Goal: Information Seeking & Learning: Learn about a topic

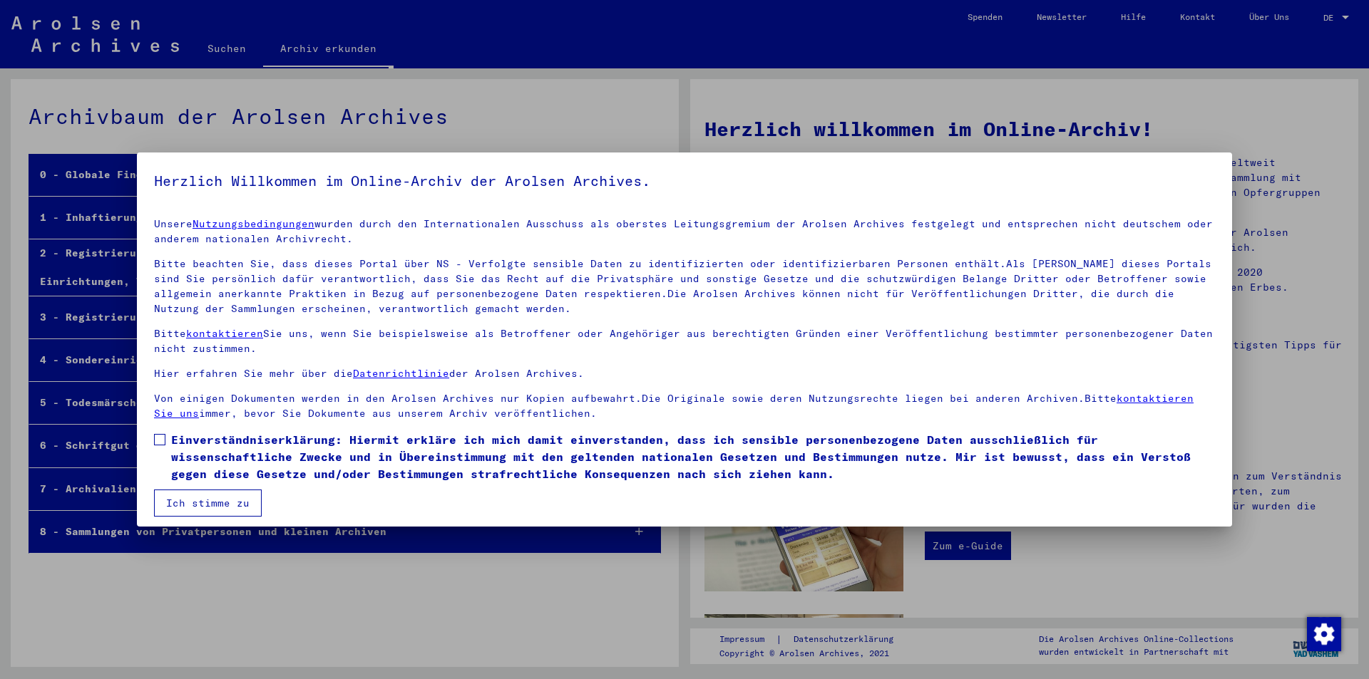
click at [163, 443] on span at bounding box center [159, 439] width 11 height 11
click at [200, 505] on button "Ich stimme zu" at bounding box center [208, 503] width 108 height 27
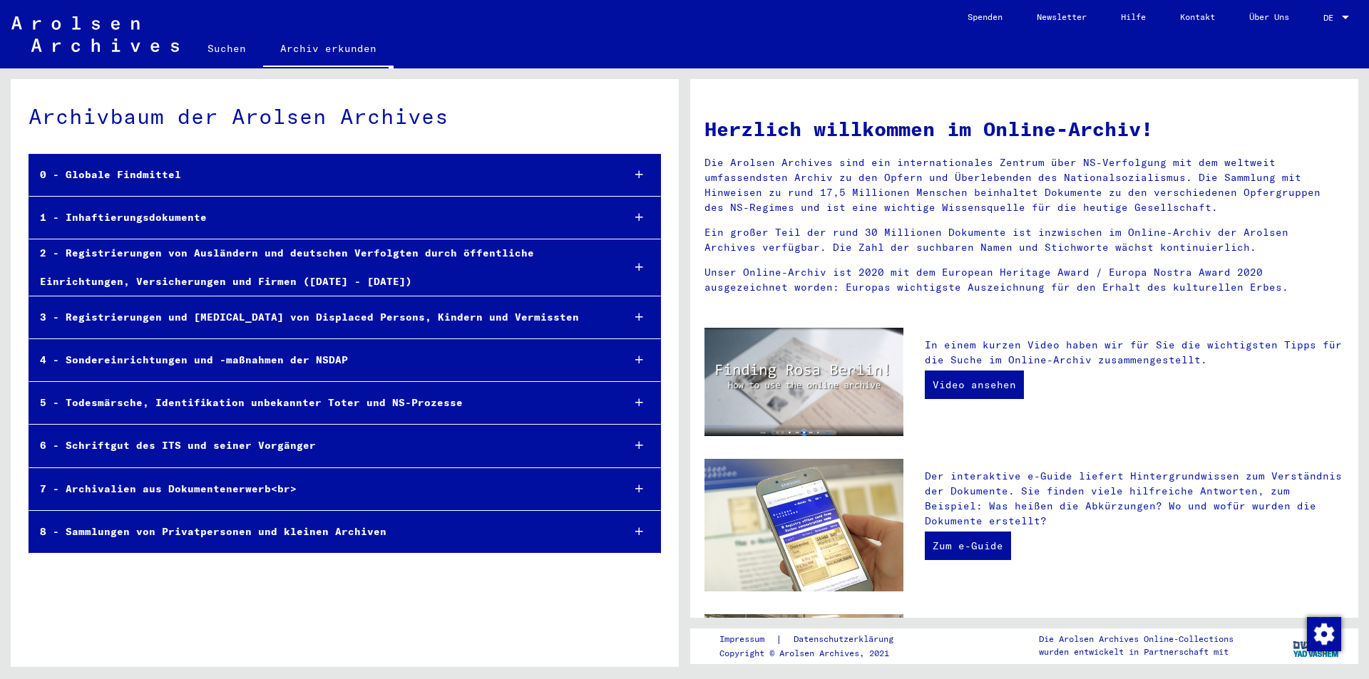
click at [641, 272] on icon at bounding box center [639, 267] width 8 height 10
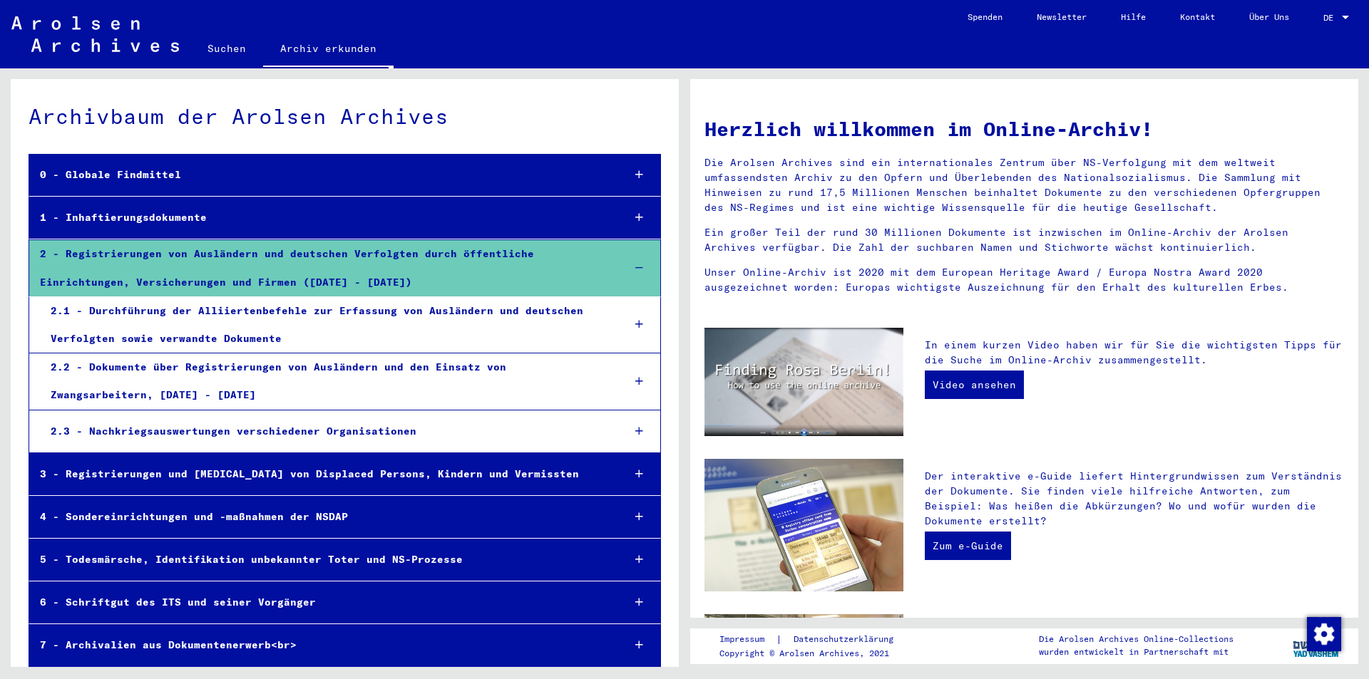
click at [635, 327] on icon at bounding box center [639, 324] width 8 height 10
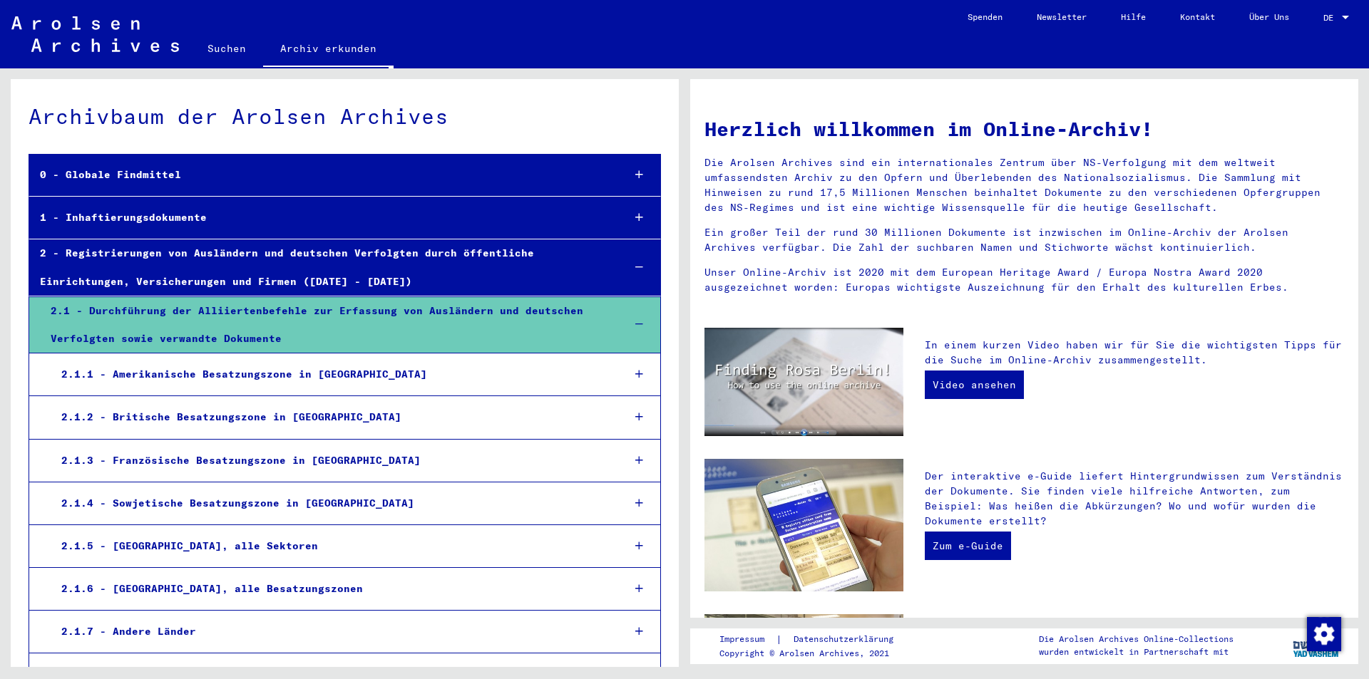
click at [635, 373] on icon at bounding box center [639, 374] width 8 height 10
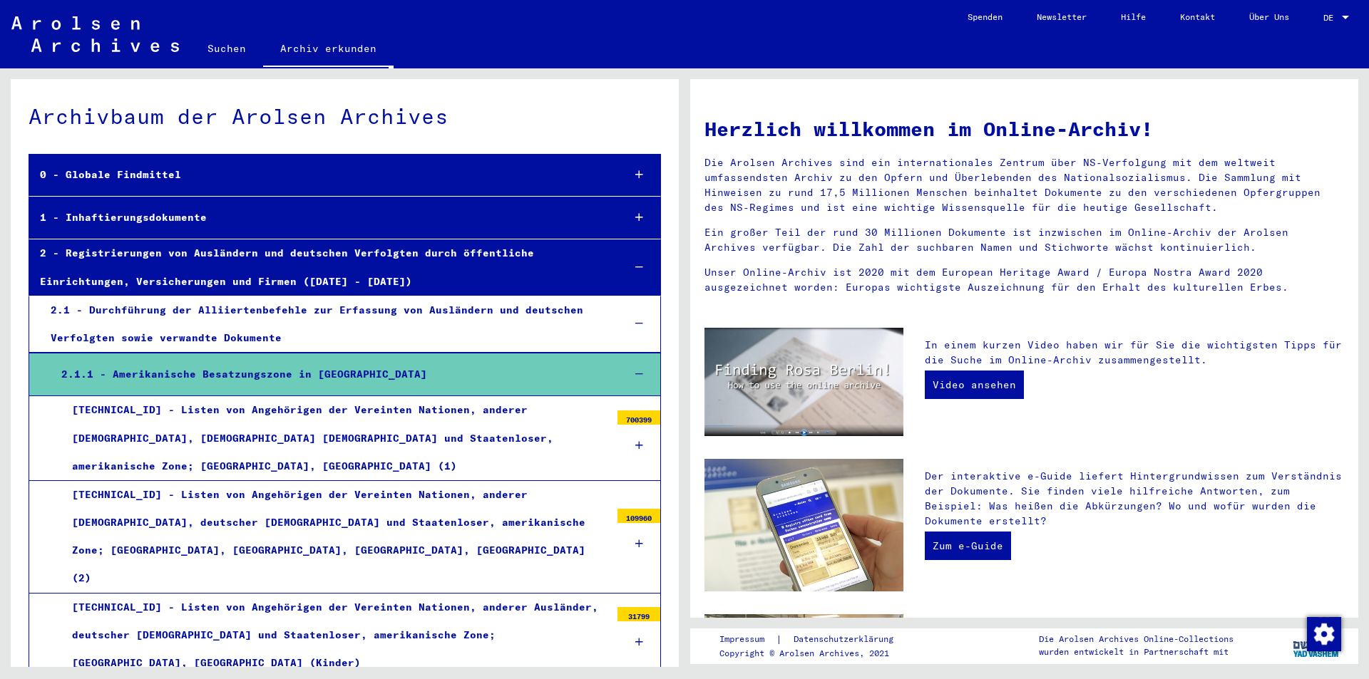
click at [635, 441] on icon at bounding box center [639, 446] width 8 height 10
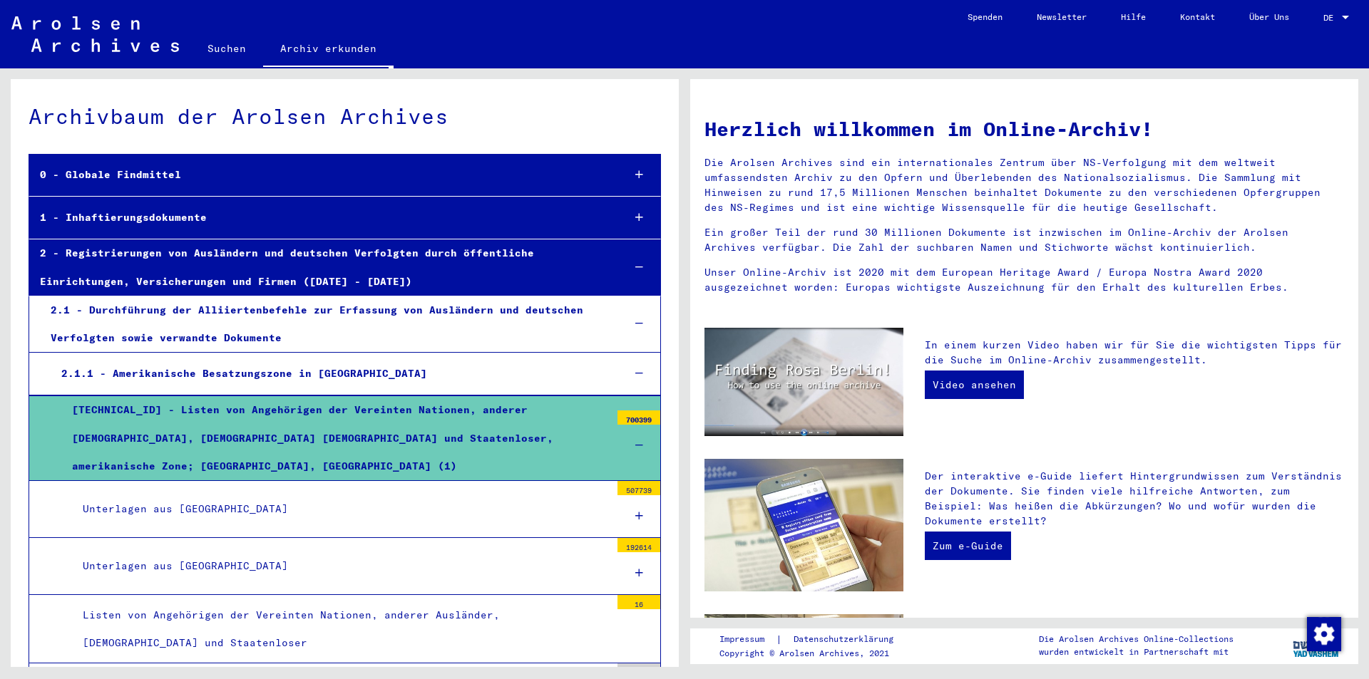
click at [635, 511] on icon at bounding box center [639, 516] width 8 height 10
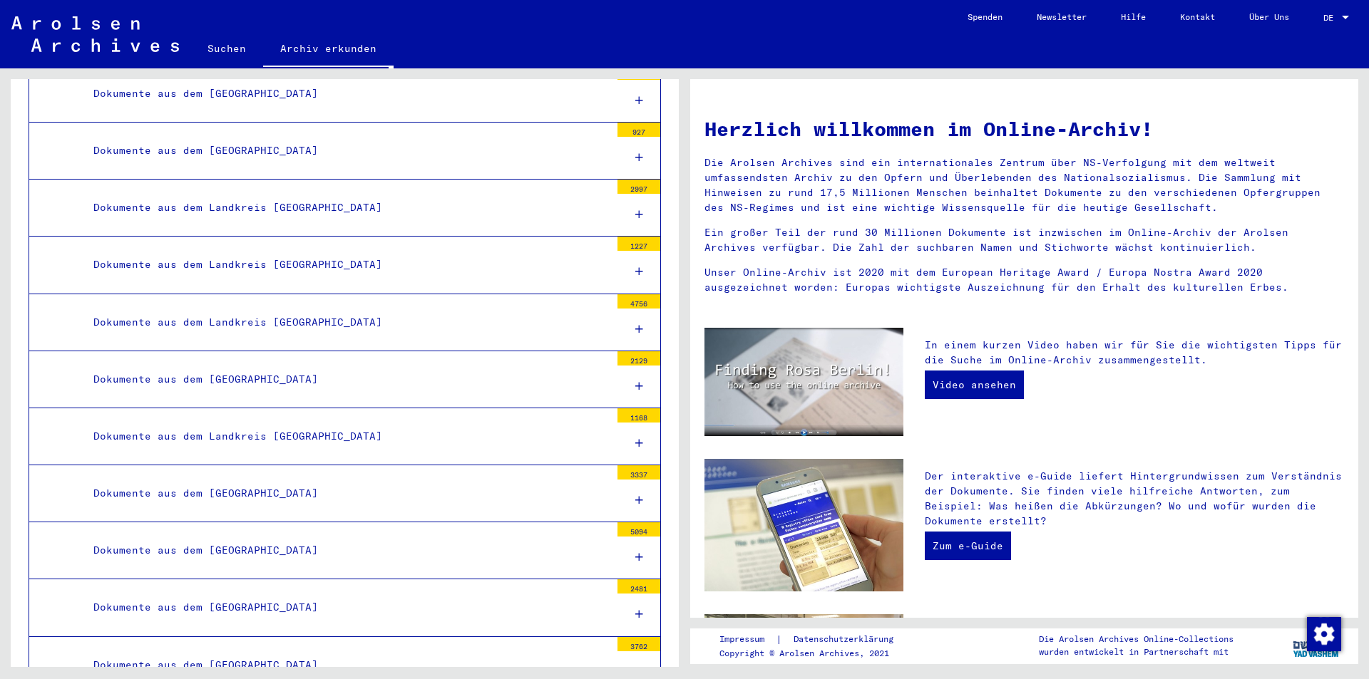
scroll to position [5870, 0]
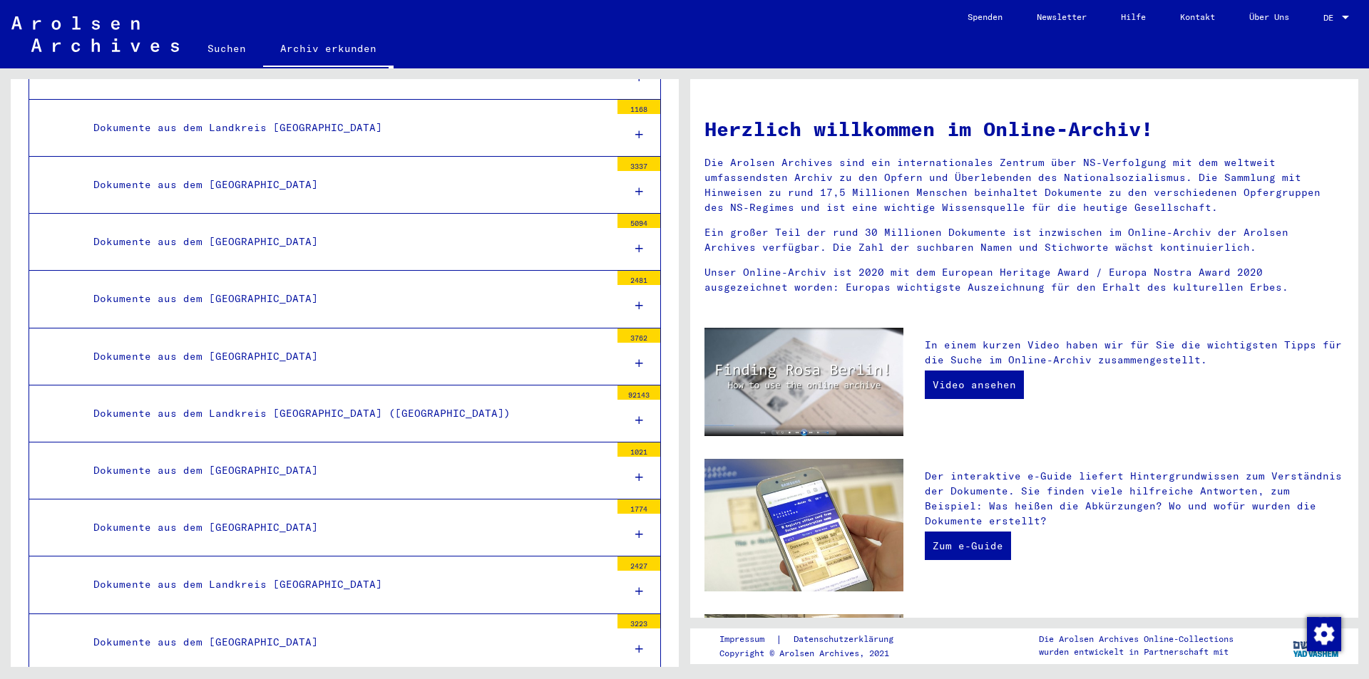
click at [635, 416] on icon at bounding box center [639, 421] width 8 height 10
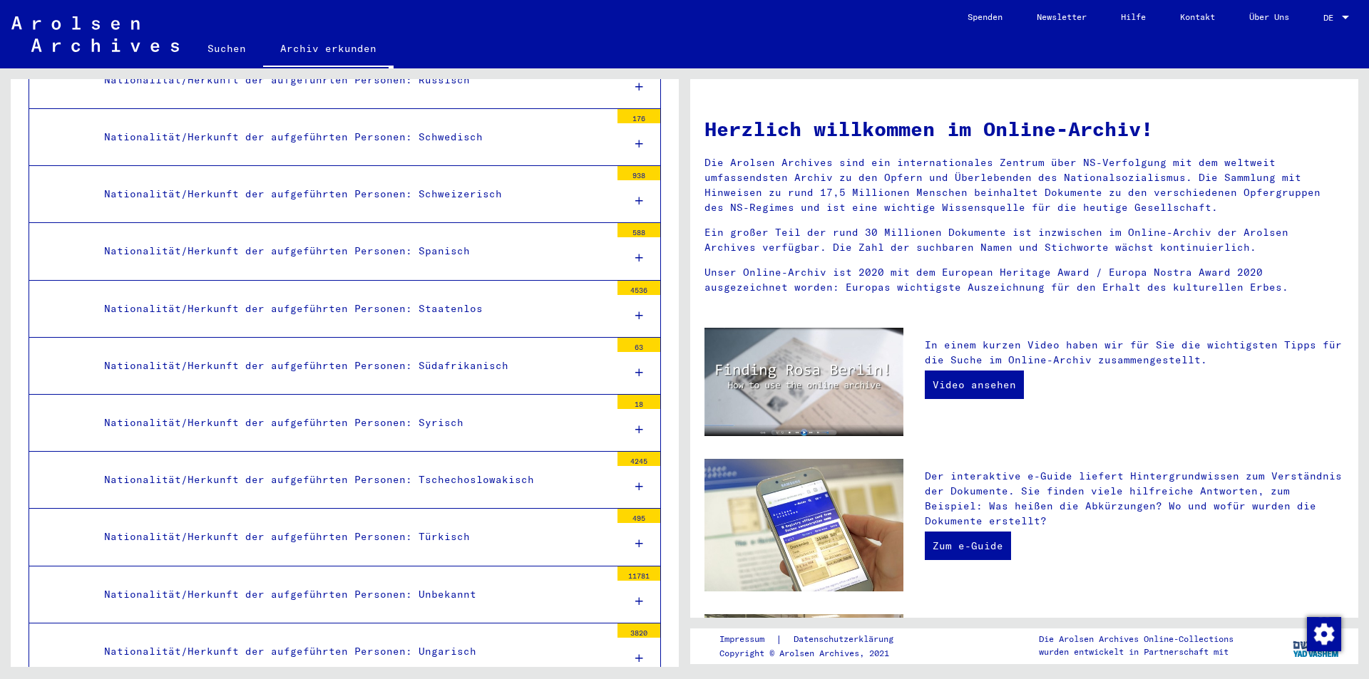
scroll to position [9267, 0]
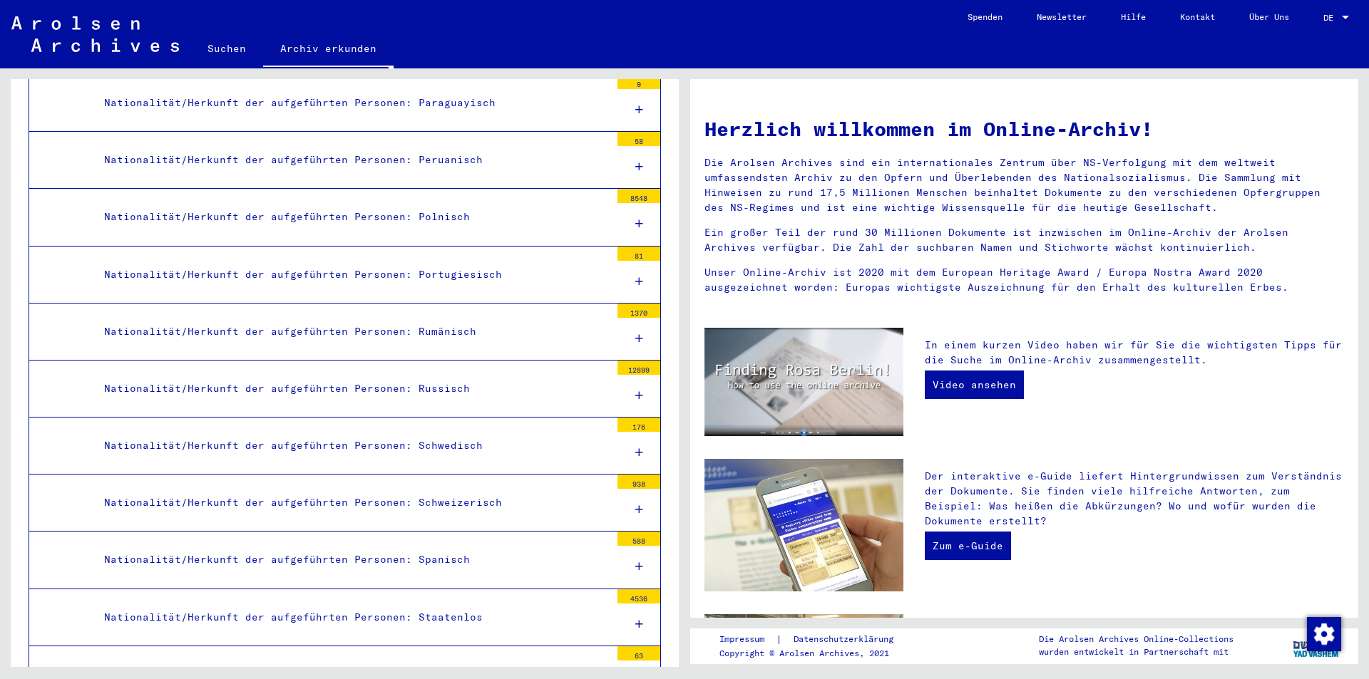
click at [426, 375] on div "Nationalität/Herkunft der aufgeführten Personen: Russisch" at bounding box center [351, 389] width 517 height 28
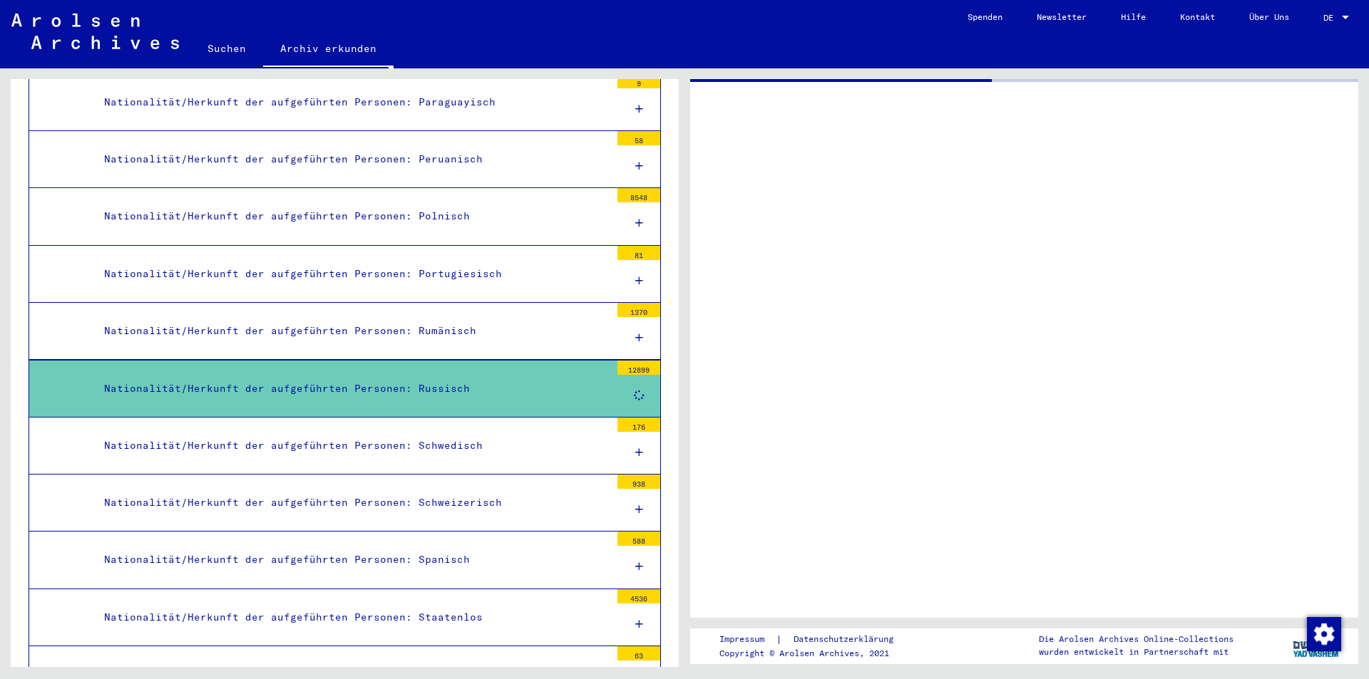
scroll to position [9267, 0]
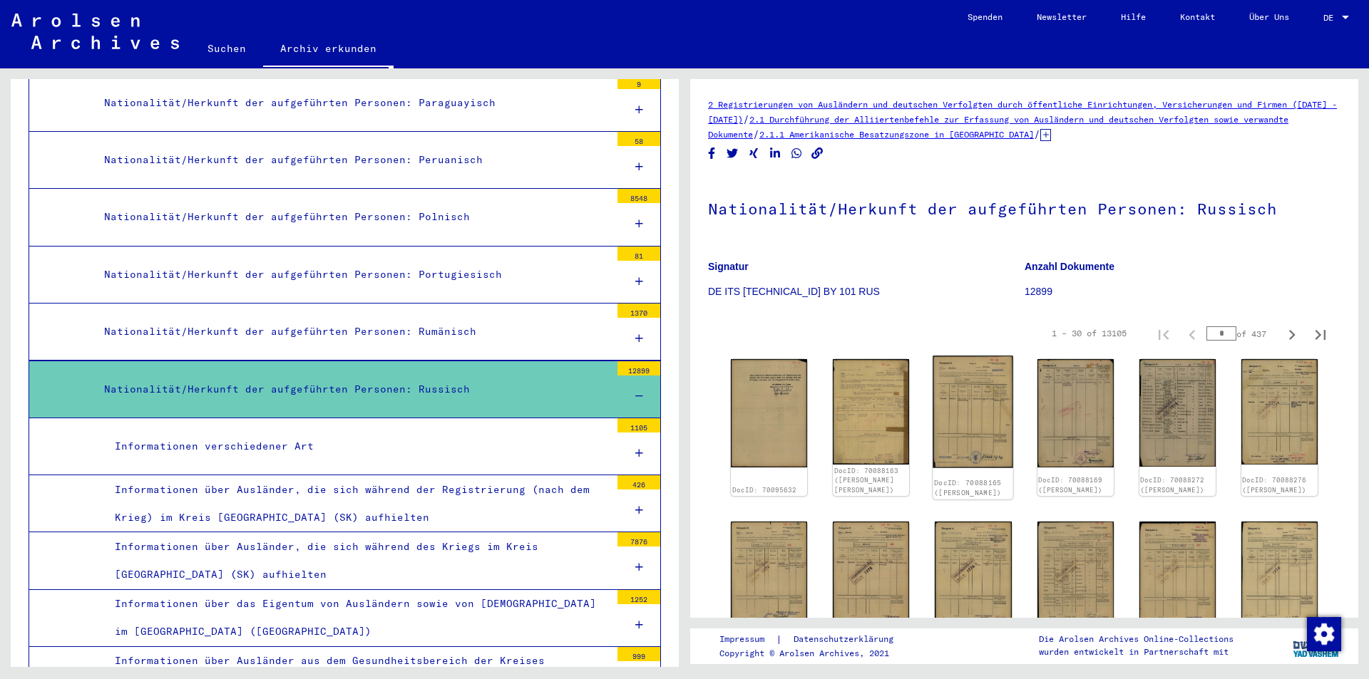
click at [970, 430] on img at bounding box center [973, 412] width 81 height 112
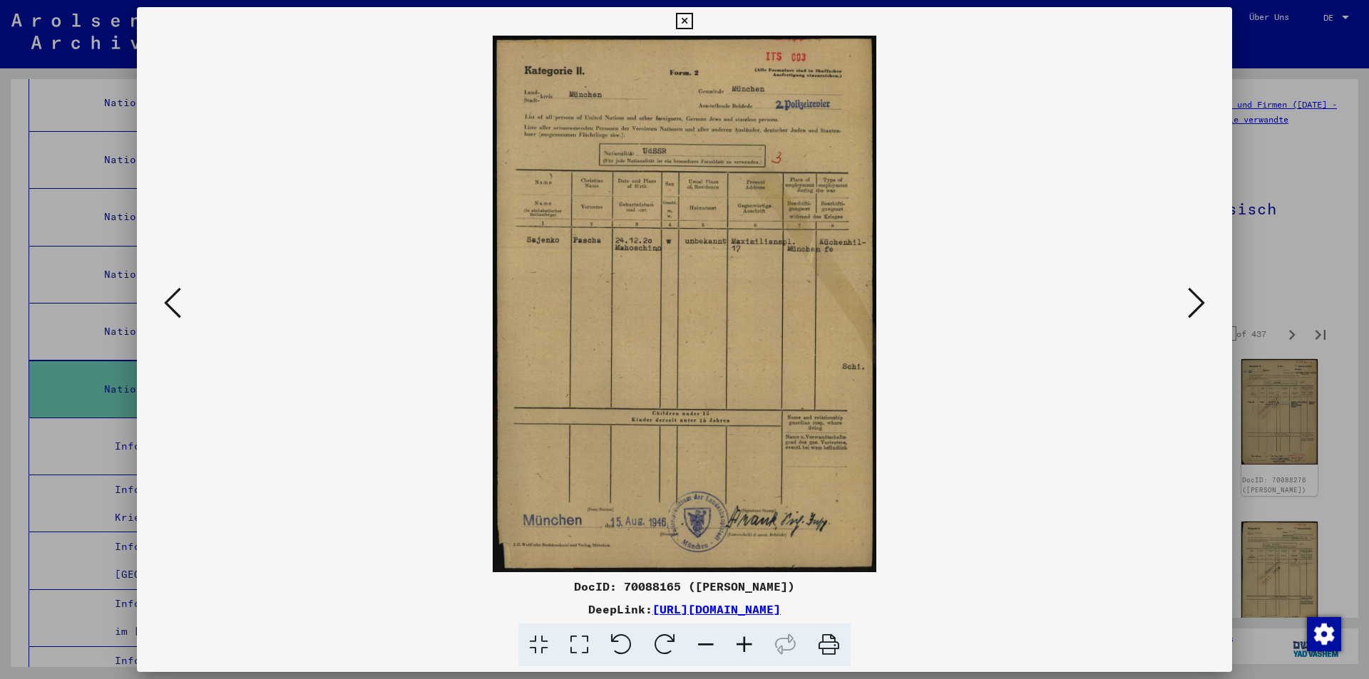
click at [692, 21] on icon at bounding box center [684, 21] width 16 height 17
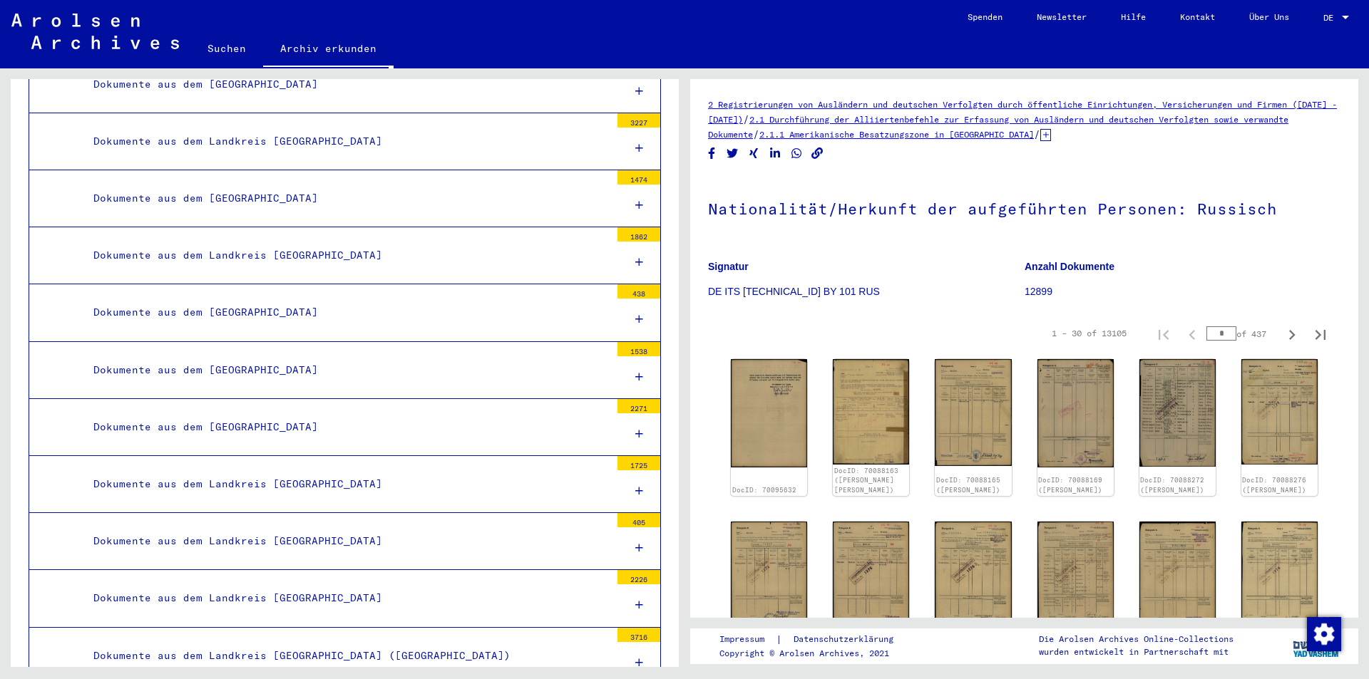
scroll to position [2470, 0]
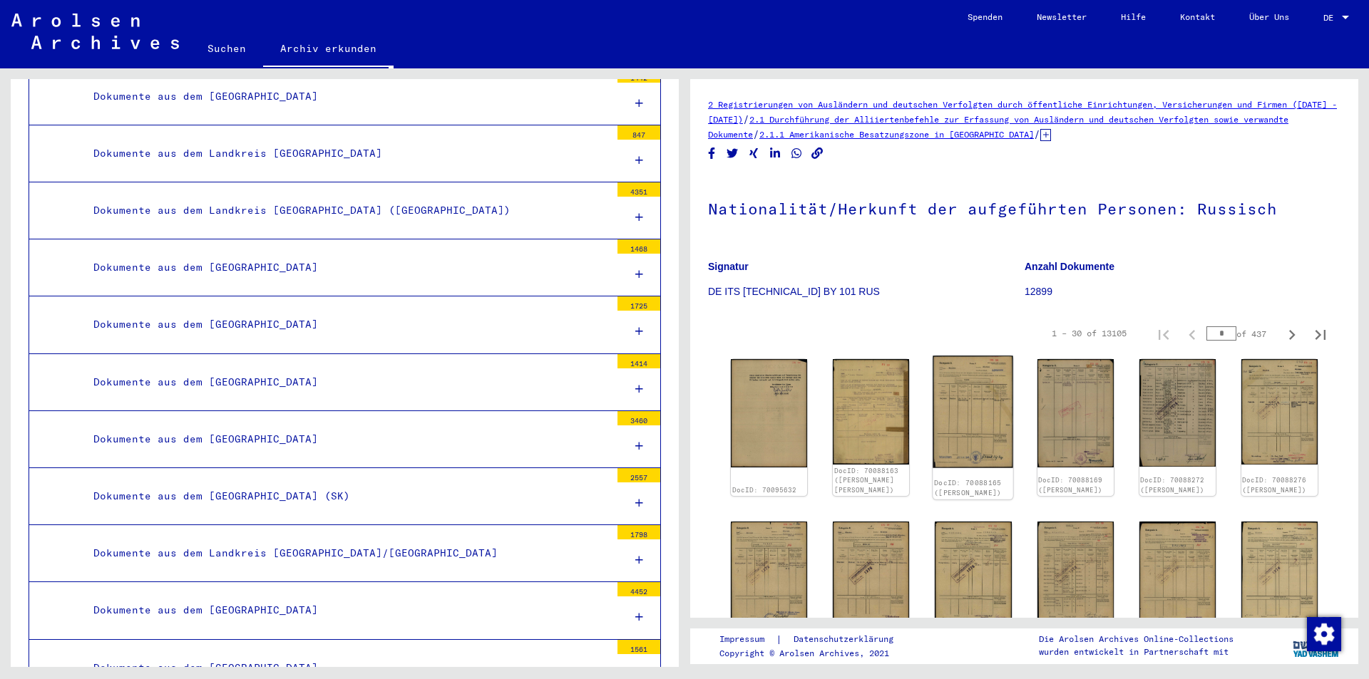
click at [987, 448] on img at bounding box center [973, 412] width 81 height 112
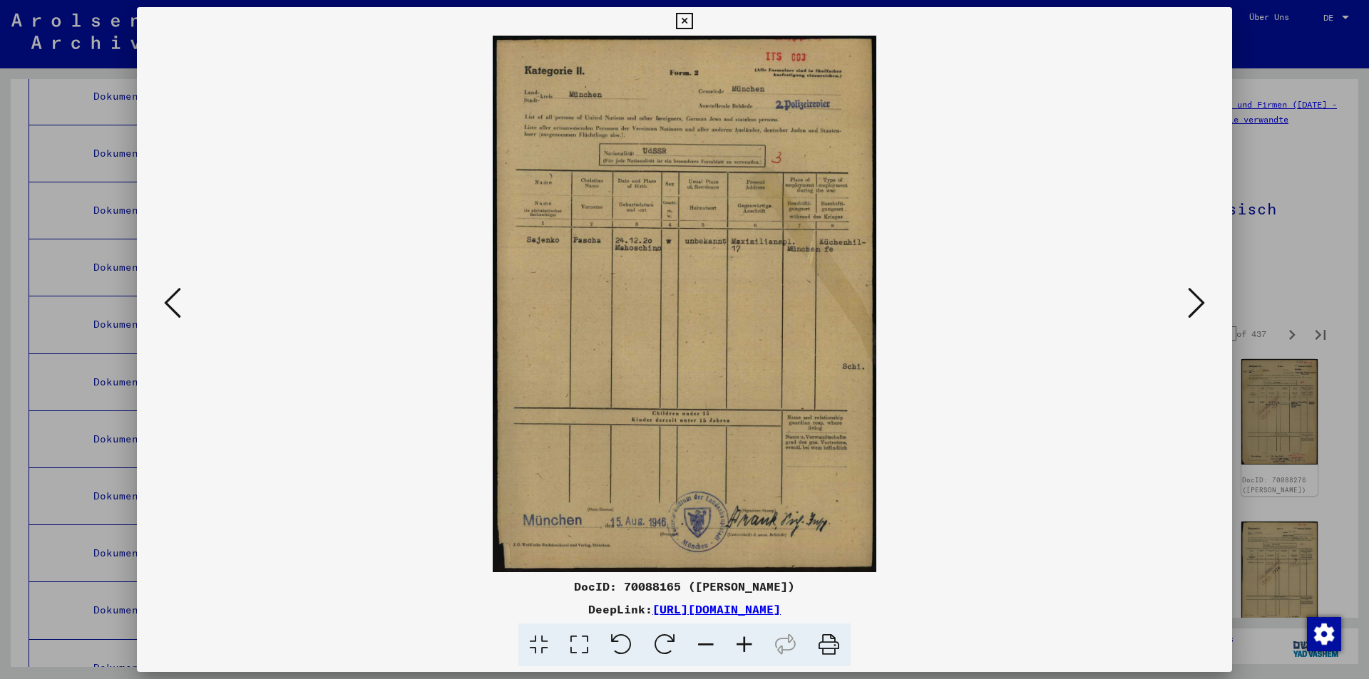
click at [987, 448] on img at bounding box center [684, 304] width 998 height 537
click at [781, 614] on link "[URL][DOMAIN_NAME]" at bounding box center [716, 609] width 128 height 14
